Goal: Task Accomplishment & Management: Manage account settings

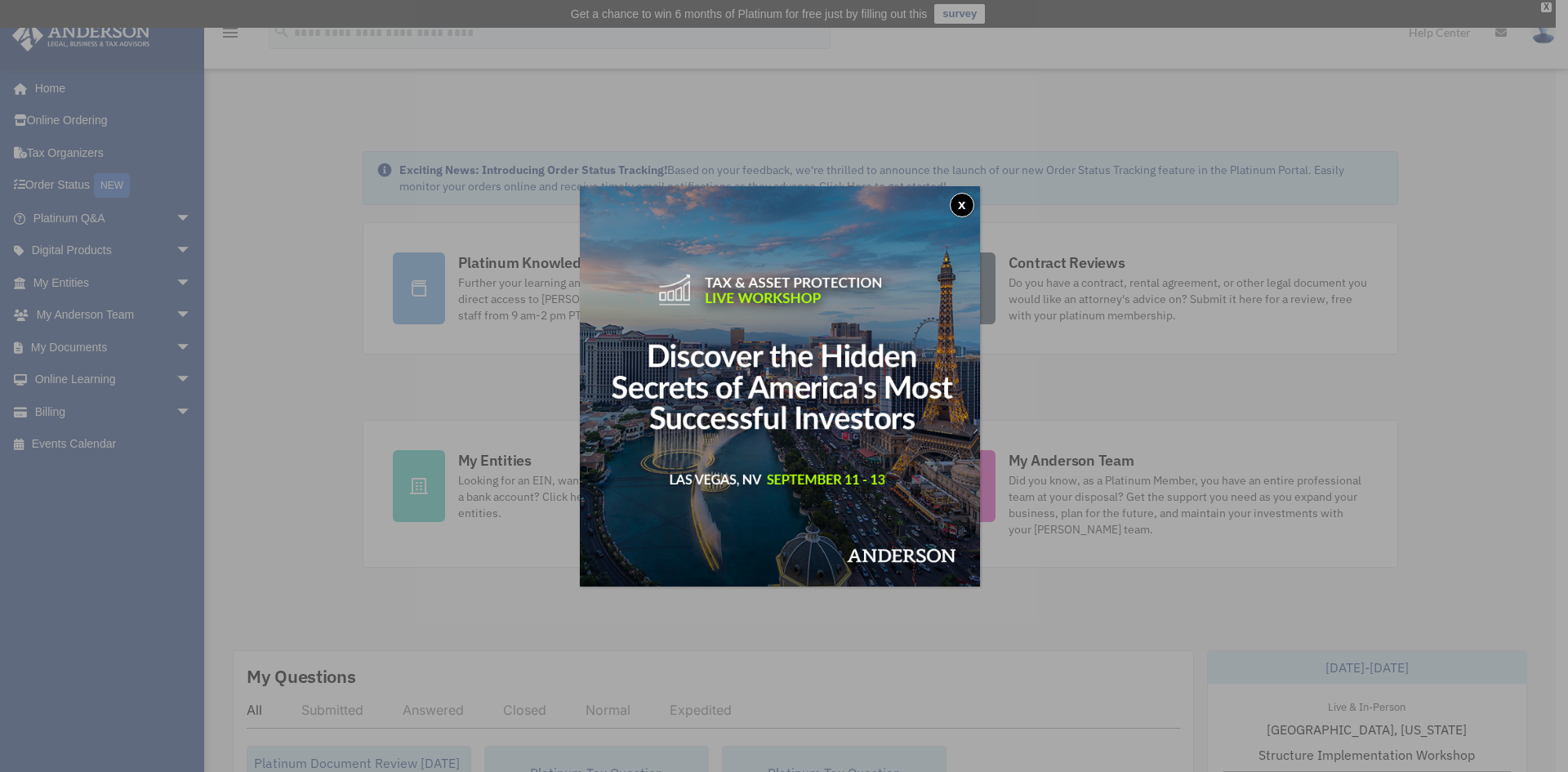
click at [969, 198] on button "x" at bounding box center [962, 205] width 25 height 25
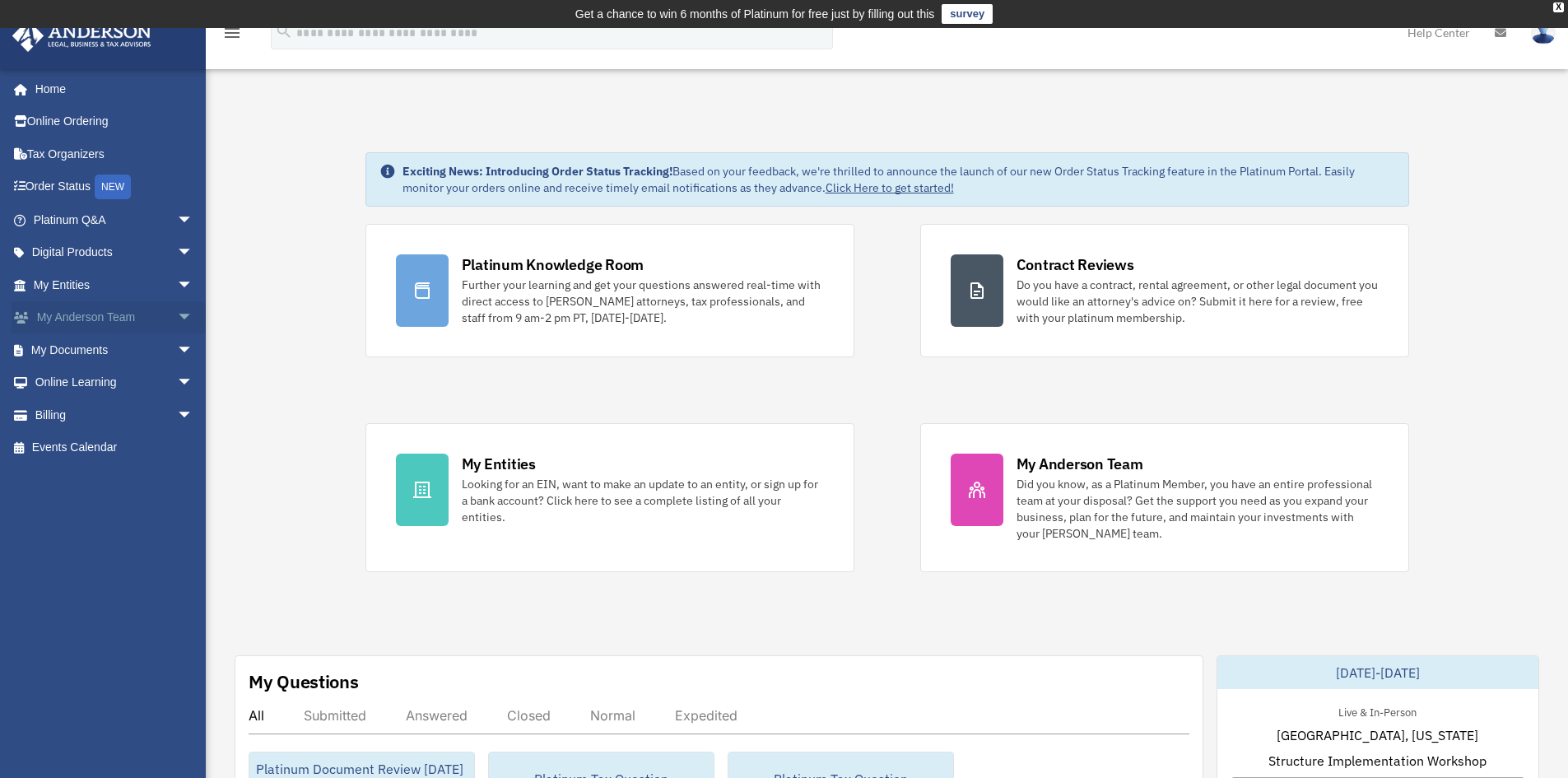
click at [116, 320] on link "My Anderson Team arrow_drop_down" at bounding box center [115, 318] width 206 height 33
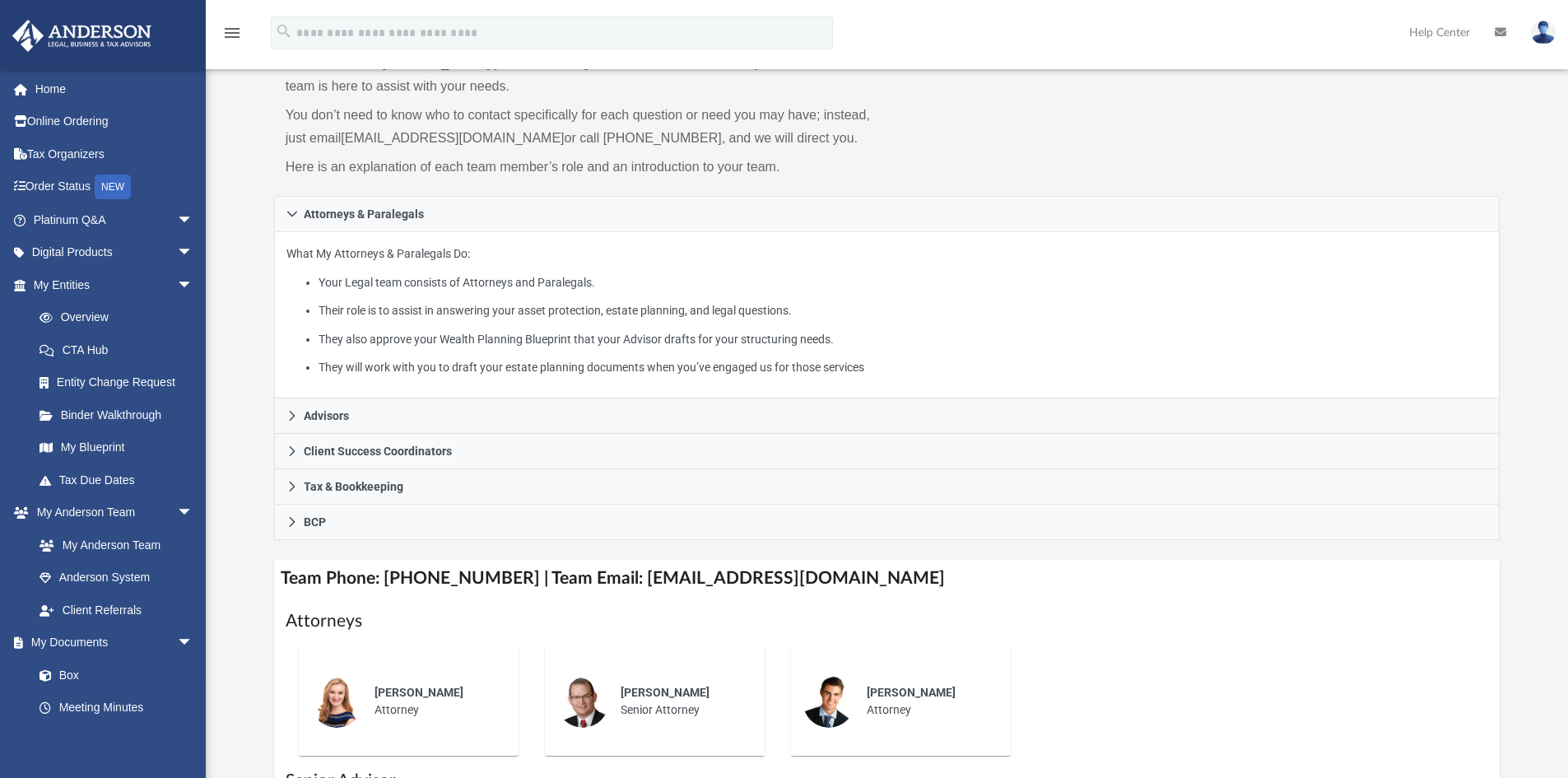
scroll to position [165, 0]
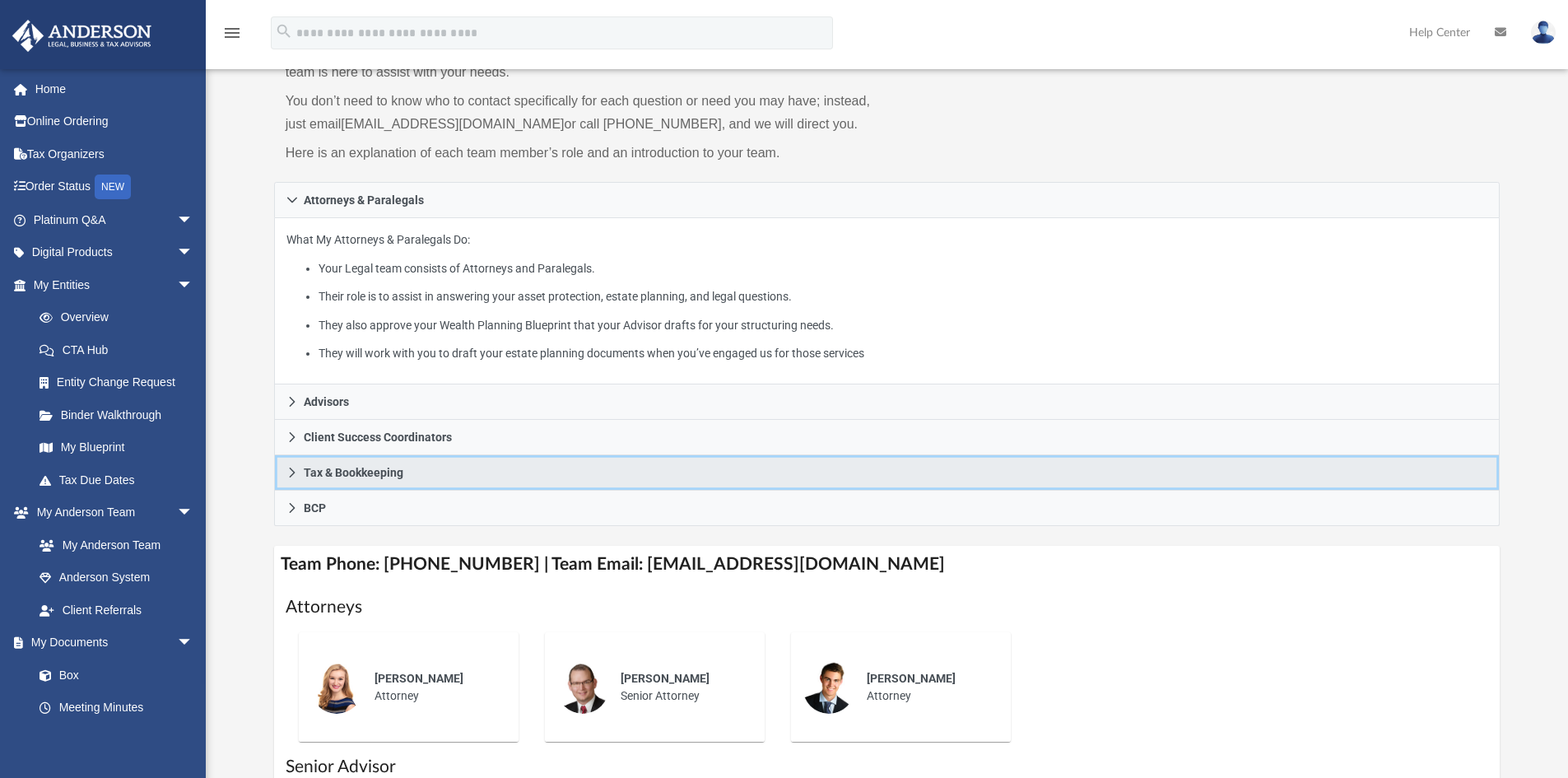
click at [289, 463] on link "Tax & Bookkeeping" at bounding box center [887, 473] width 1226 height 36
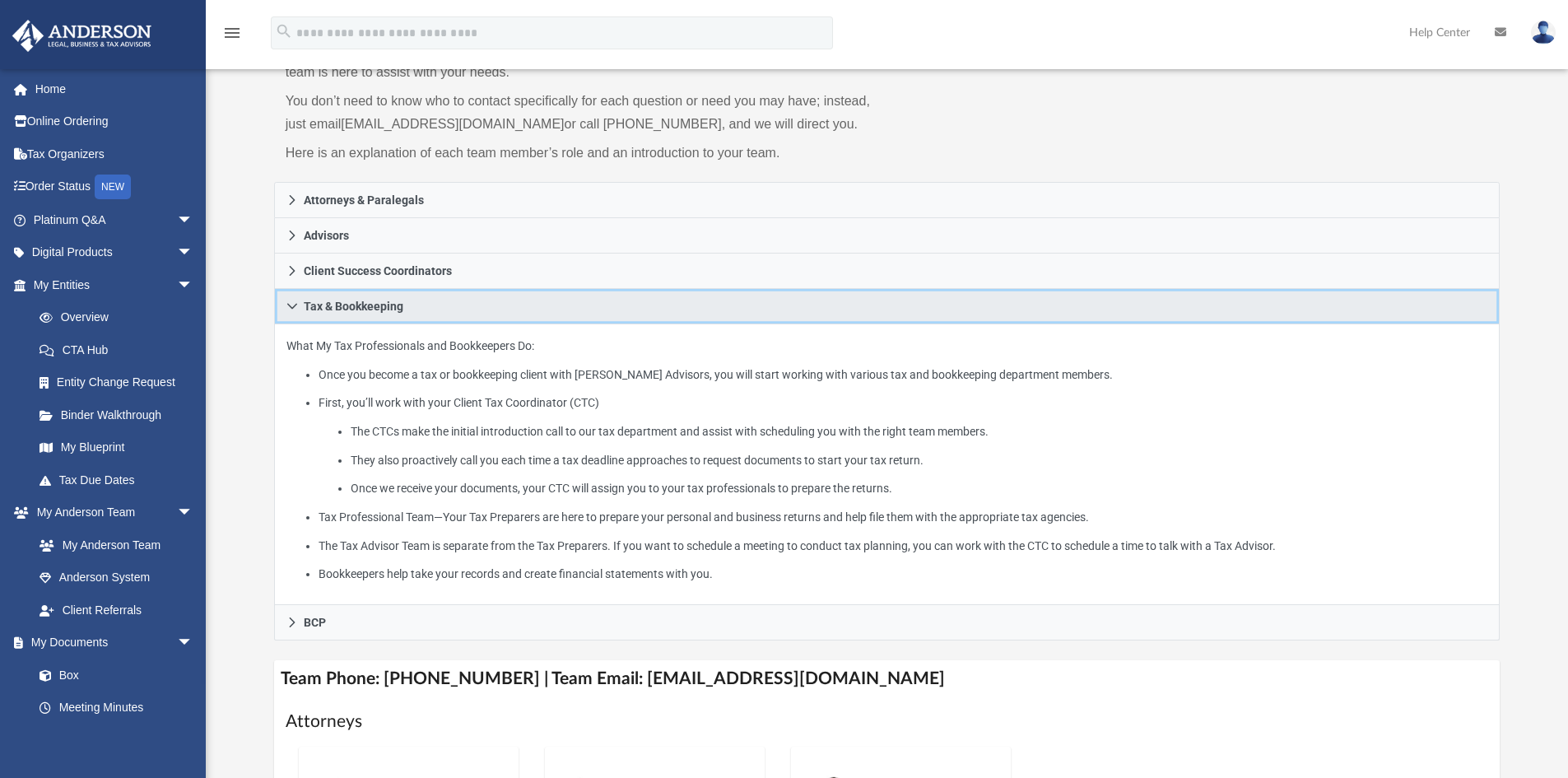
click at [289, 299] on link "Tax & Bookkeeping" at bounding box center [887, 306] width 1226 height 36
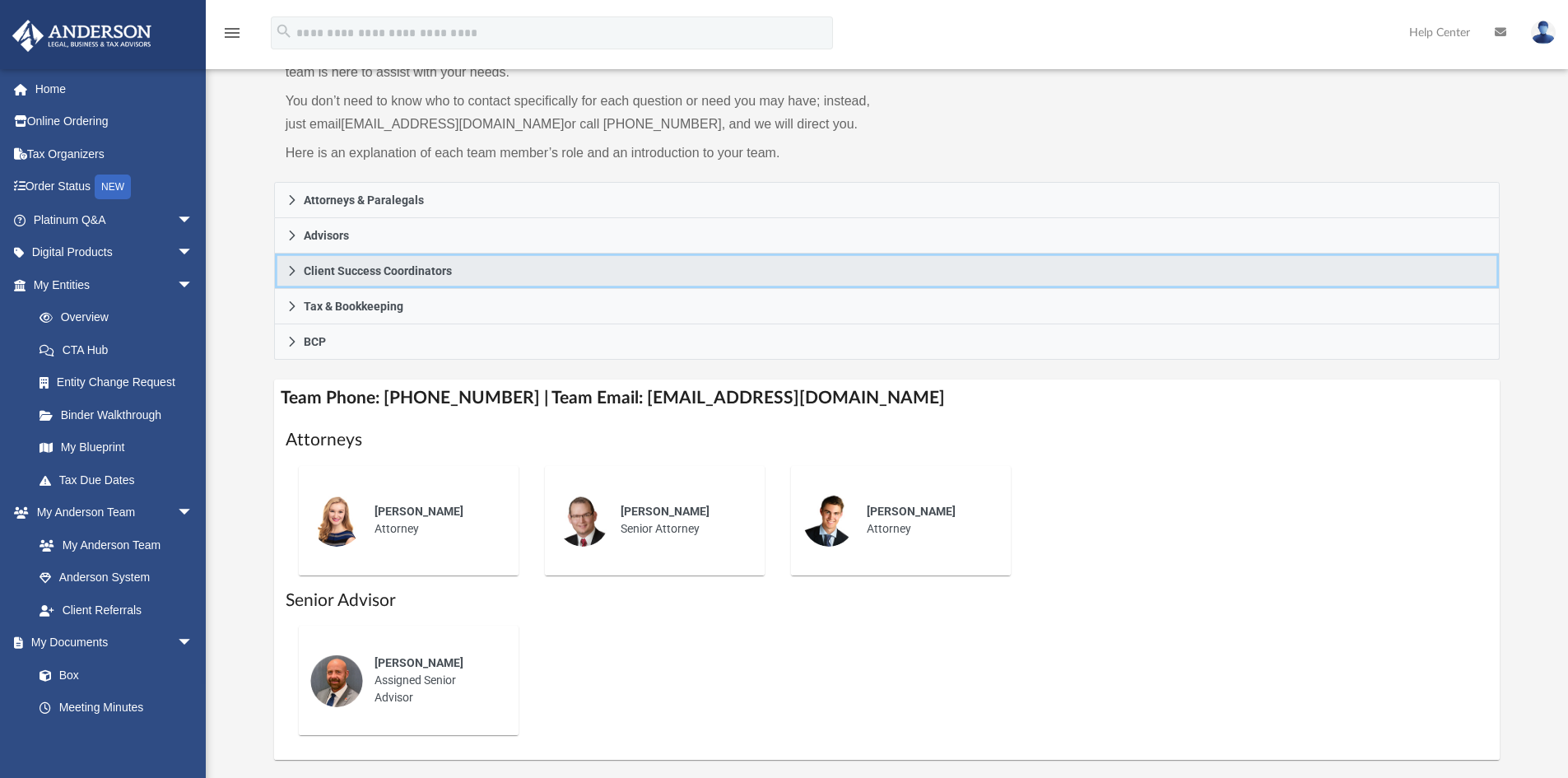
click at [294, 267] on icon at bounding box center [292, 271] width 12 height 12
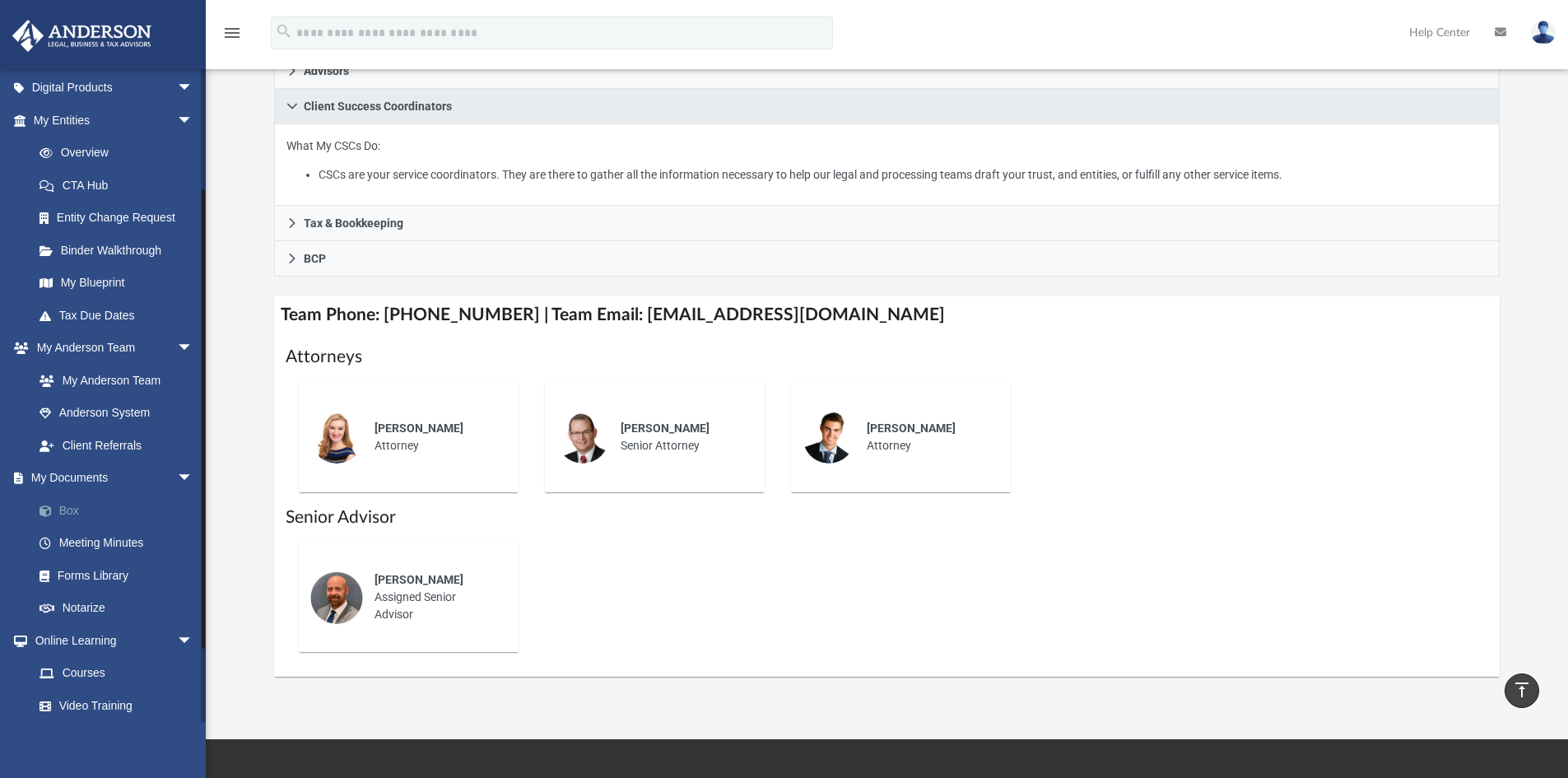
click at [65, 506] on link "Box" at bounding box center [121, 511] width 195 height 33
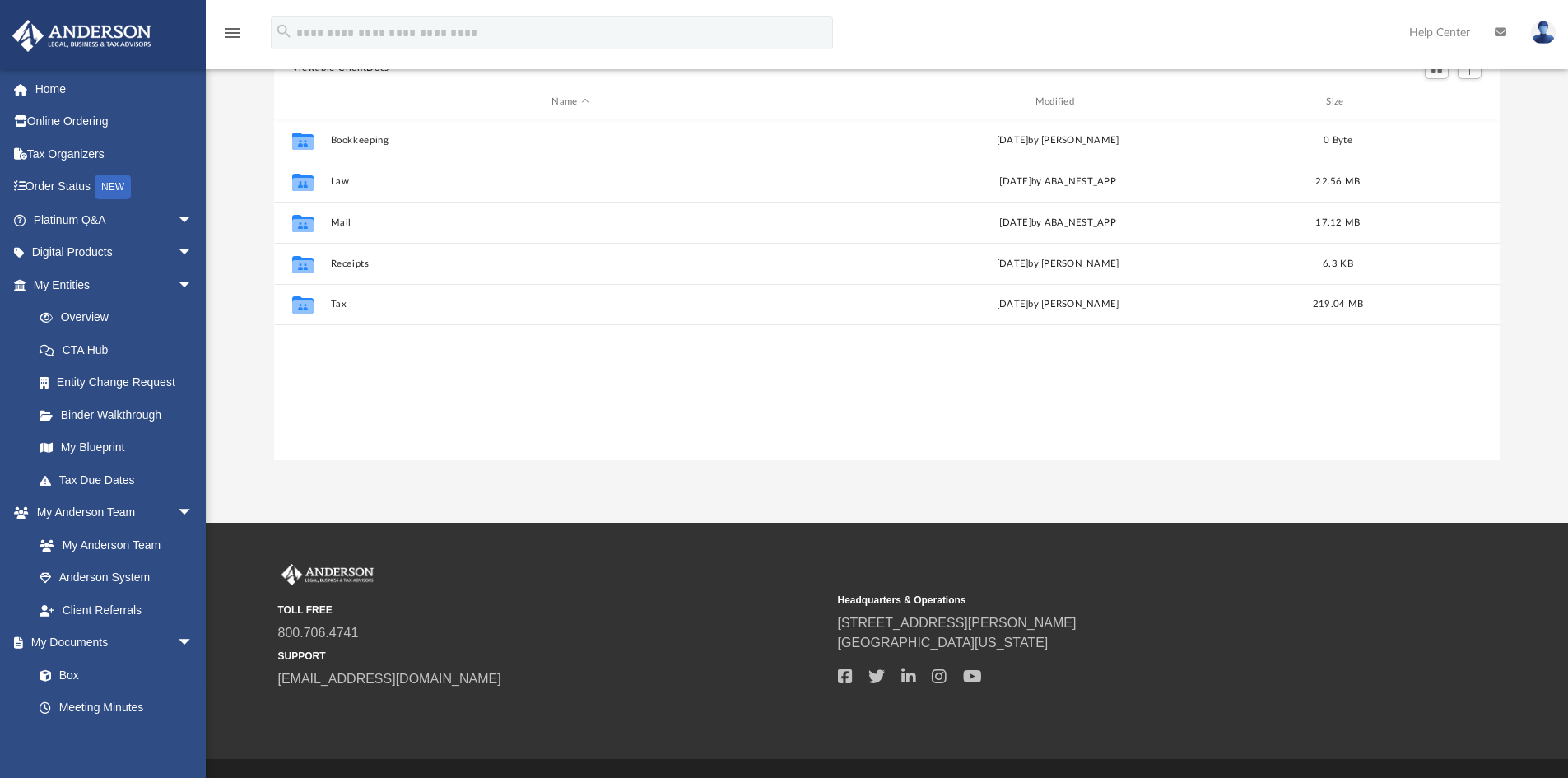
scroll to position [362, 1214]
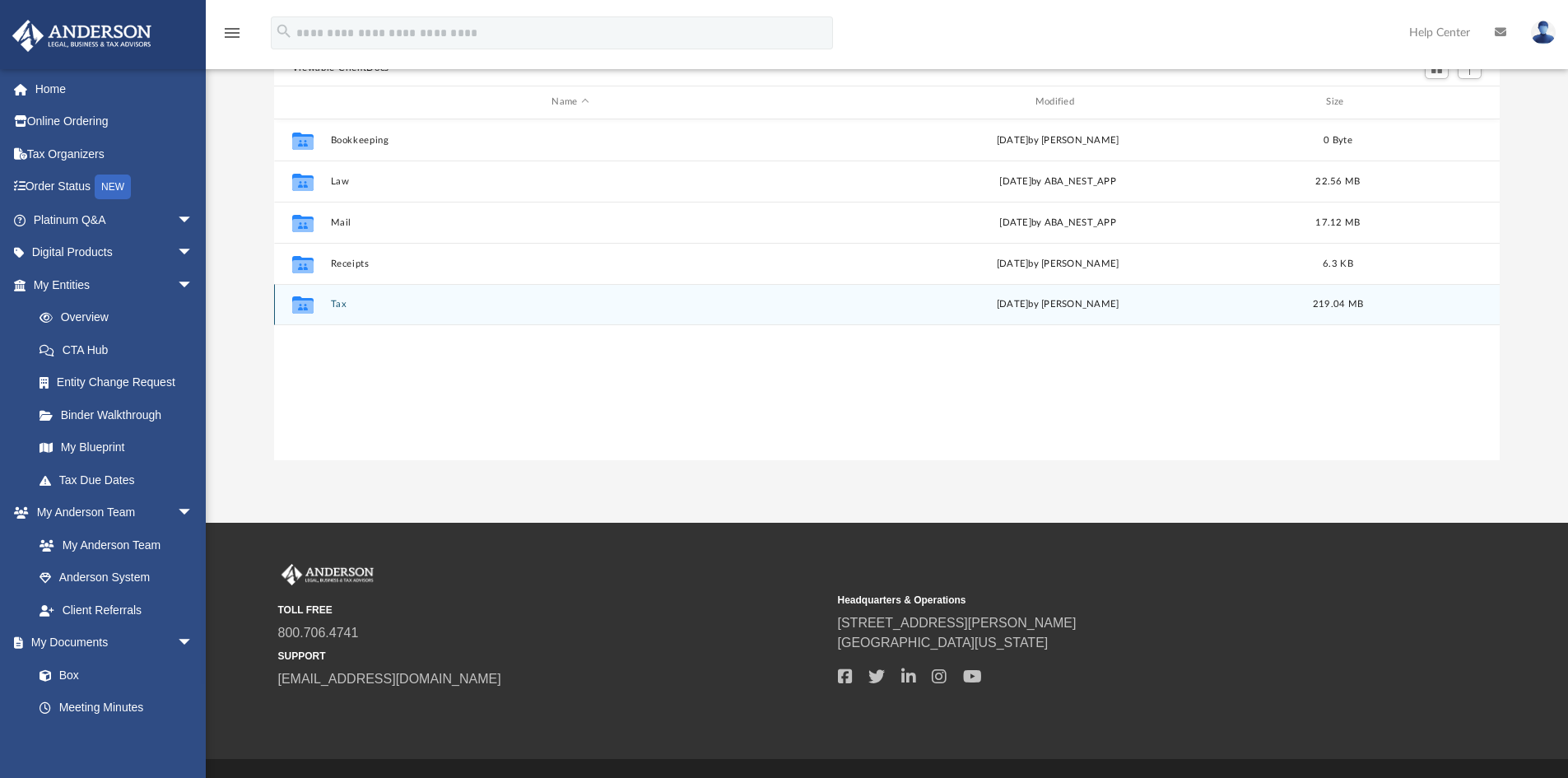
click at [329, 300] on div "Collaborated Folder Tax [DATE] by [PERSON_NAME] 219.04 MB" at bounding box center [887, 304] width 1226 height 42
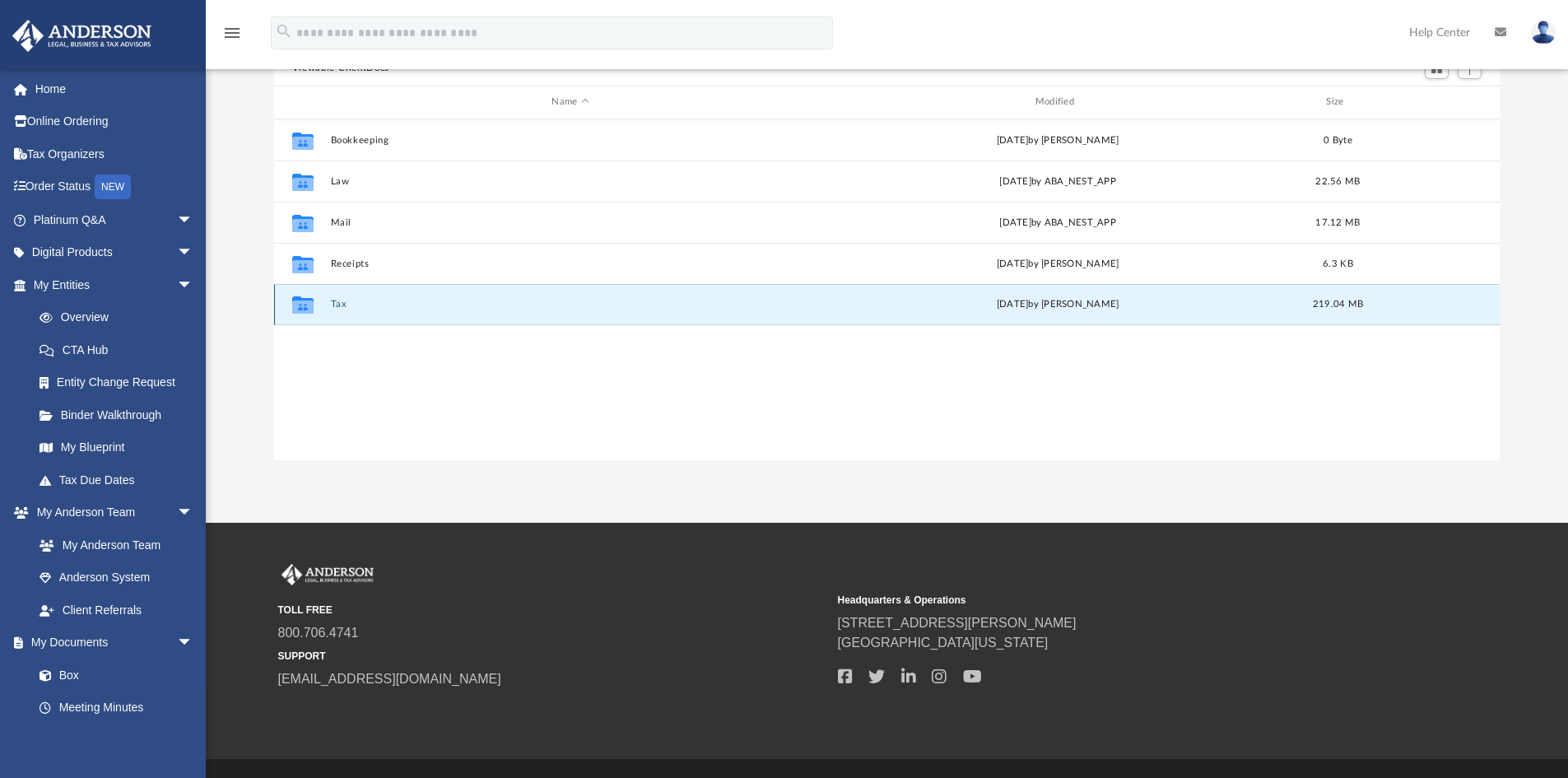
click at [340, 303] on button "Tax" at bounding box center [569, 304] width 480 height 11
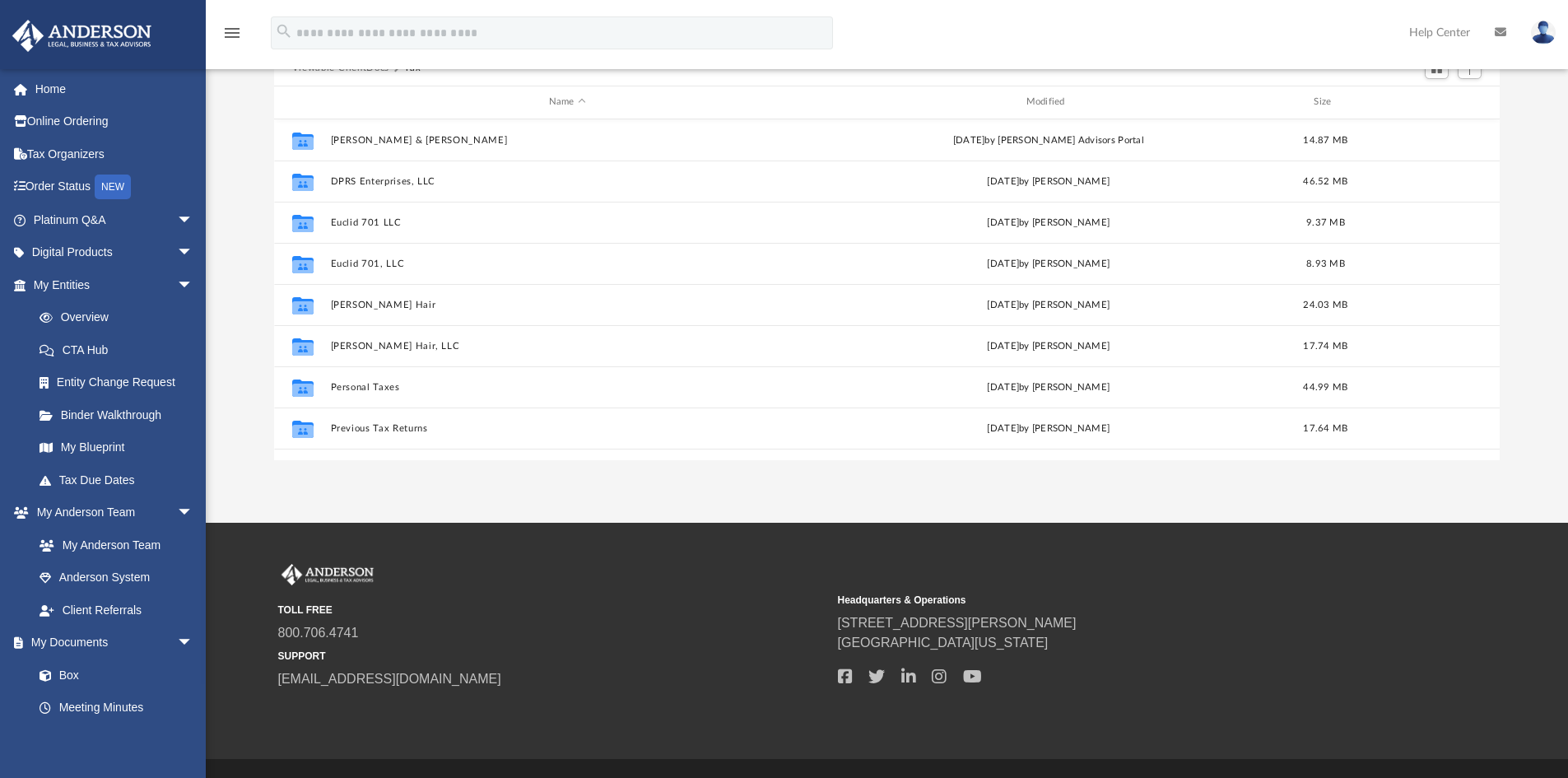
drag, startPoint x: 76, startPoint y: 676, endPoint x: 1540, endPoint y: 27, distance: 1601.4
click at [1540, 27] on img at bounding box center [1544, 32] width 25 height 24
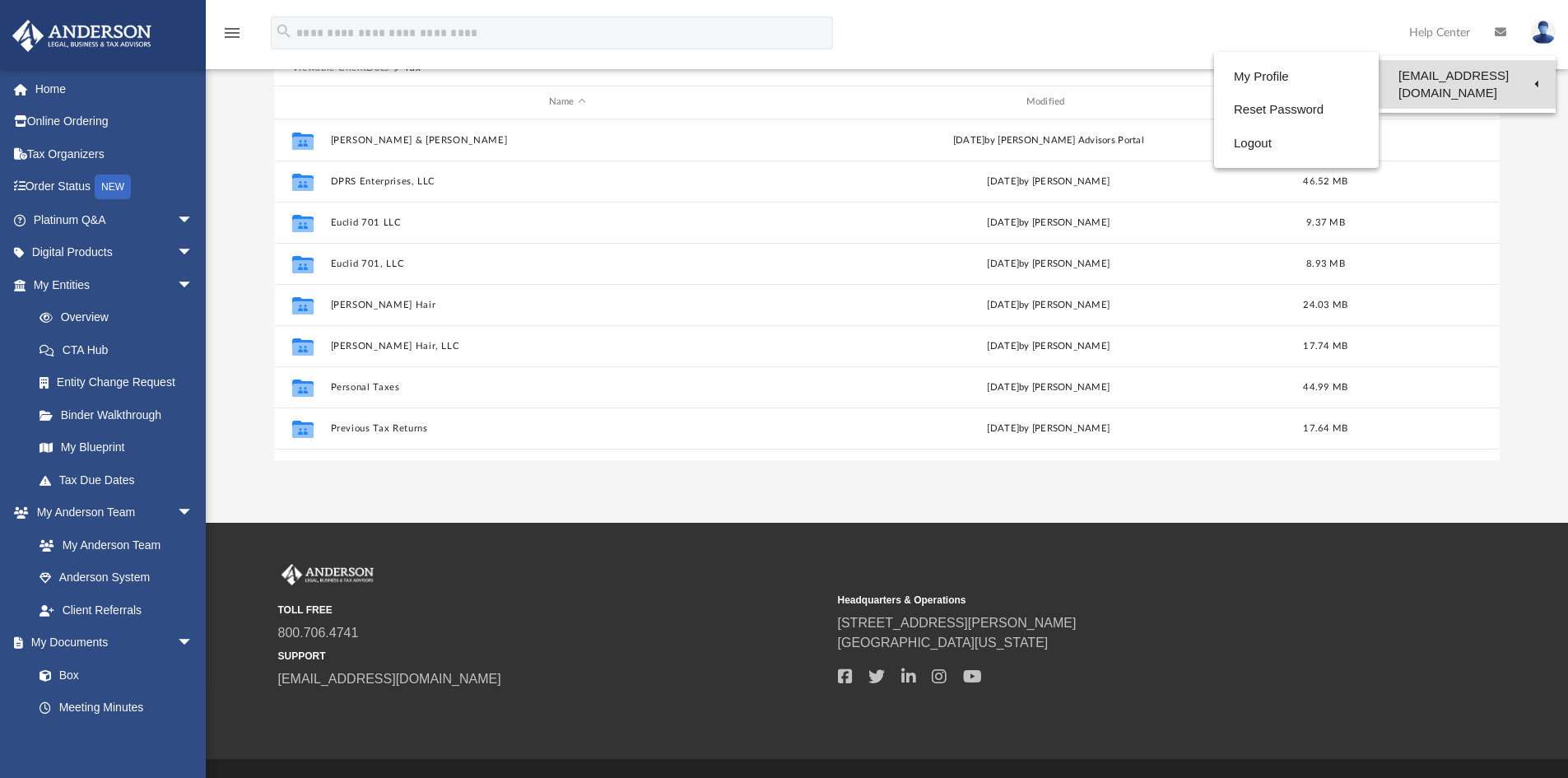
click at [1473, 75] on link "[EMAIL_ADDRESS][DOMAIN_NAME]" at bounding box center [1467, 84] width 177 height 48
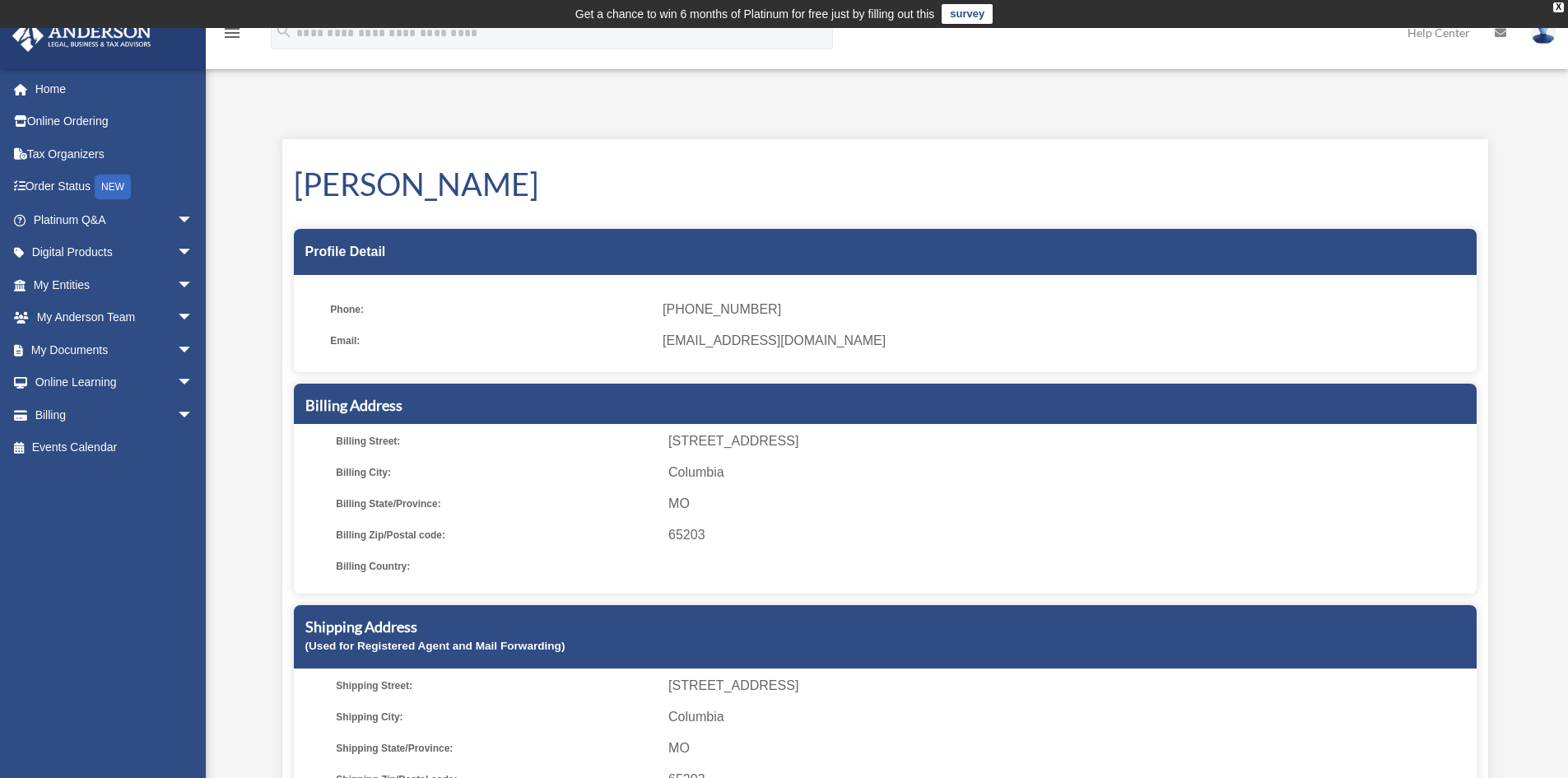
click at [1535, 32] on img at bounding box center [1544, 32] width 25 height 24
click at [1277, 137] on link "Logout" at bounding box center [1297, 143] width 165 height 34
